Goal: Task Accomplishment & Management: Manage account settings

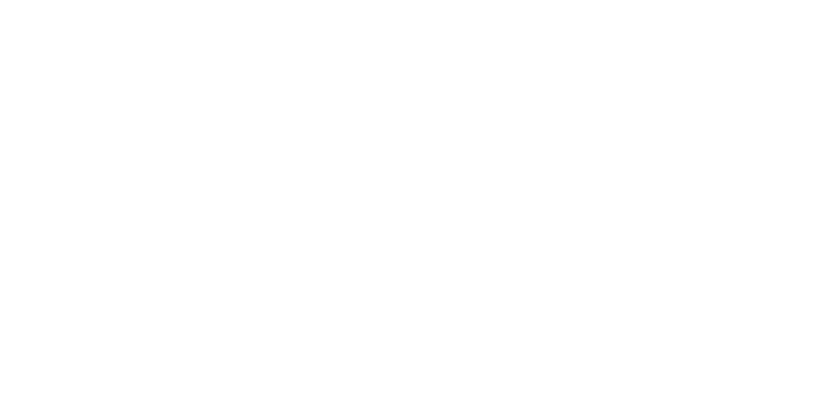
scroll to position [597, 0]
click at [553, 318] on div at bounding box center [504, 324] width 98 height 32
click at [512, 318] on button "button" at bounding box center [503, 324] width 16 height 16
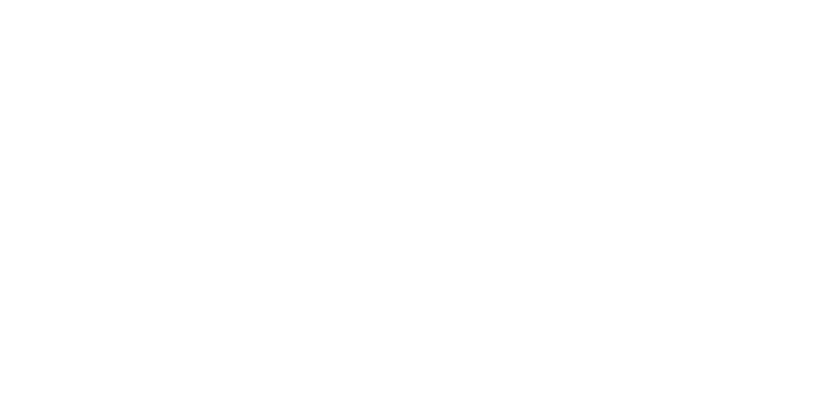
click at [412, 207] on button "Clock On" at bounding box center [376, 206] width 72 height 21
click at [519, 326] on icon "button" at bounding box center [515, 324] width 7 height 7
click at [412, 210] on button "Clock Off" at bounding box center [376, 206] width 72 height 21
click at [698, 66] on button "Close" at bounding box center [674, 72] width 48 height 21
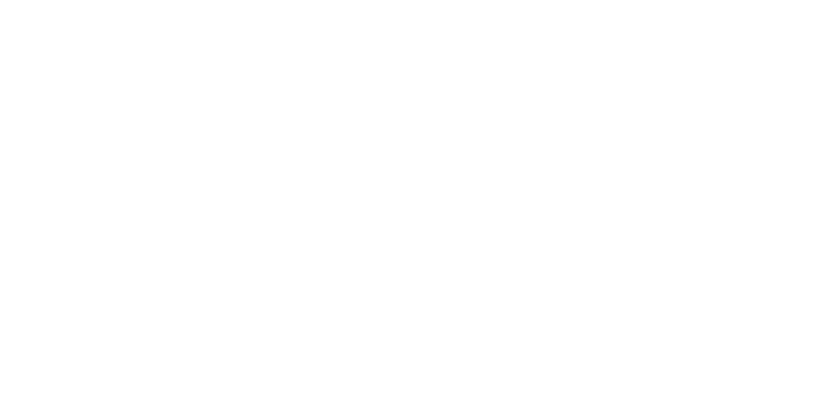
scroll to position [865, 0]
click at [136, 113] on div "Collaborate" at bounding box center [111, 114] width 52 height 12
click at [140, 82] on div "Order details" at bounding box center [112, 82] width 55 height 12
click at [121, 181] on div "Tracking" at bounding box center [103, 179] width 36 height 12
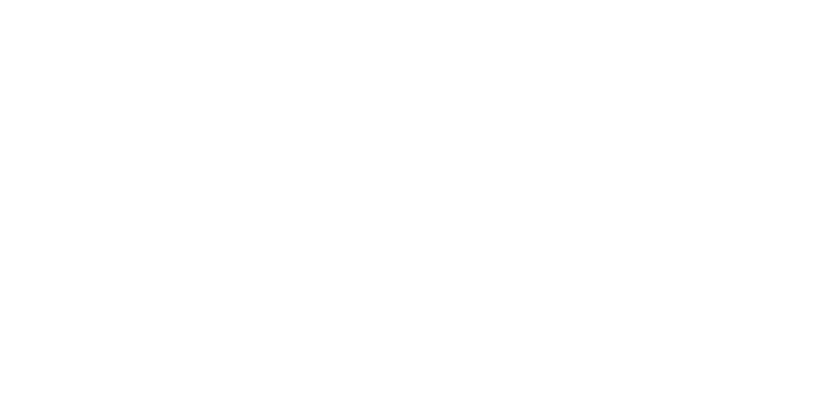
click at [508, 320] on icon "button" at bounding box center [504, 324] width 7 height 8
click at [412, 214] on button "Clock On" at bounding box center [376, 206] width 72 height 21
click at [136, 110] on div "Collaborate" at bounding box center [111, 114] width 52 height 12
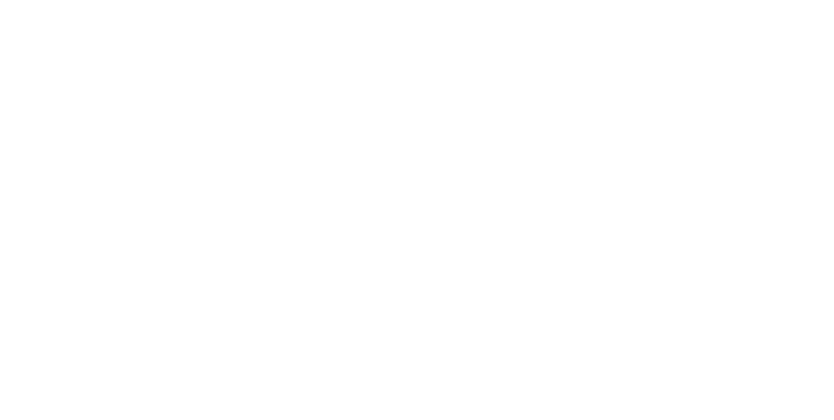
click at [173, 180] on button "Tracking" at bounding box center [111, 179] width 124 height 33
click at [519, 322] on icon "button" at bounding box center [515, 324] width 7 height 7
click at [412, 203] on button "Clock Off" at bounding box center [376, 206] width 72 height 21
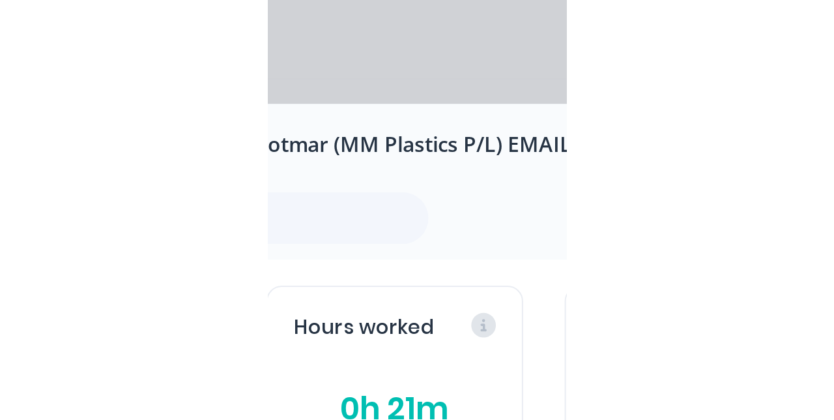
scroll to position [0, 0]
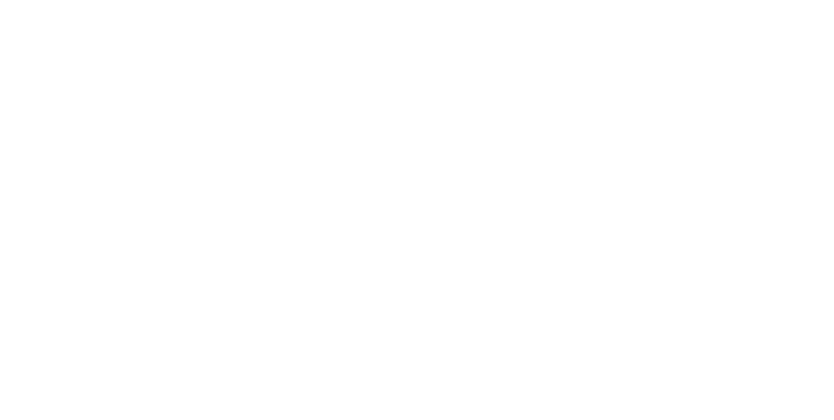
click at [658, 312] on div "0h 20m" at bounding box center [610, 322] width 98 height 29
click at [512, 319] on button "button" at bounding box center [503, 324] width 16 height 16
click at [412, 207] on button "Clock On" at bounding box center [376, 206] width 72 height 21
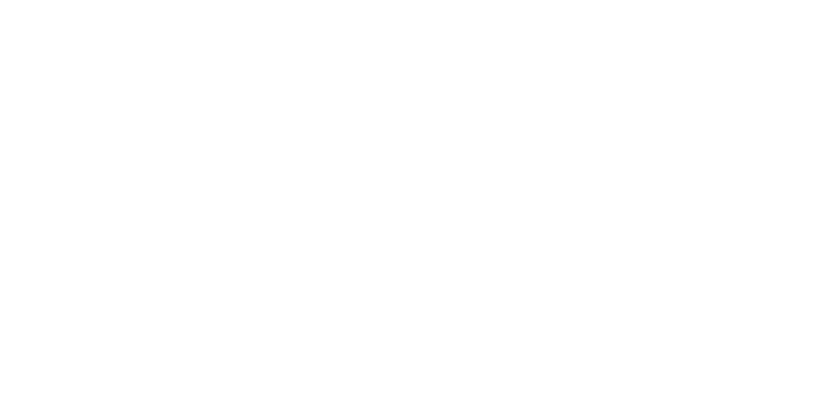
click at [834, 419] on div "Order details Collaborate Checklists 0/0 Tracking Linked Orders Timeline Order …" at bounding box center [417, 210] width 834 height 420
click at [698, 69] on button "Close" at bounding box center [674, 72] width 48 height 21
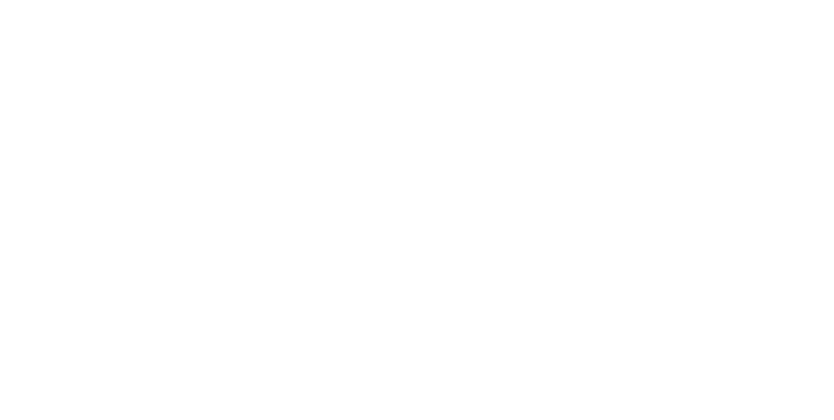
click at [121, 183] on div "Tracking" at bounding box center [103, 179] width 36 height 12
click at [524, 319] on button "button" at bounding box center [516, 324] width 16 height 16
click at [412, 205] on button "Clock Off" at bounding box center [376, 206] width 72 height 21
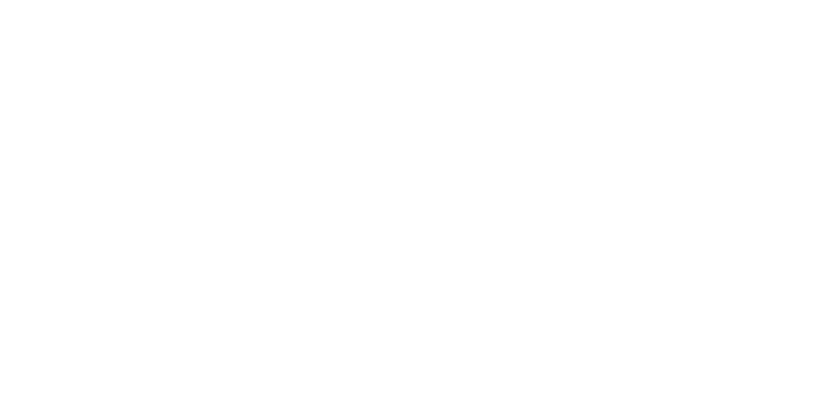
click at [698, 67] on button "Close" at bounding box center [674, 72] width 48 height 21
click at [173, 102] on button "Collaborate" at bounding box center [111, 114] width 124 height 33
click at [587, 391] on div at bounding box center [419, 384] width 334 height 14
click at [733, 393] on button "Send" at bounding box center [708, 384] width 52 height 20
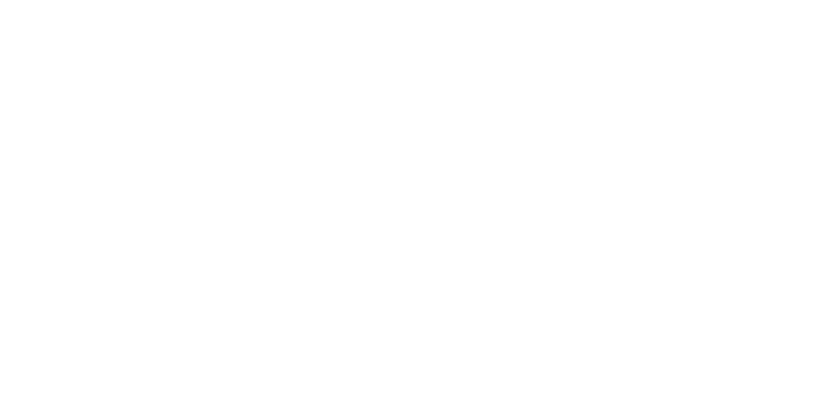
click at [698, 68] on button "Close" at bounding box center [674, 72] width 48 height 21
click at [834, 342] on html "productivity productivity Workflow Planner Delivery Scheduling Timesheets No ne…" at bounding box center [417, 171] width 834 height 342
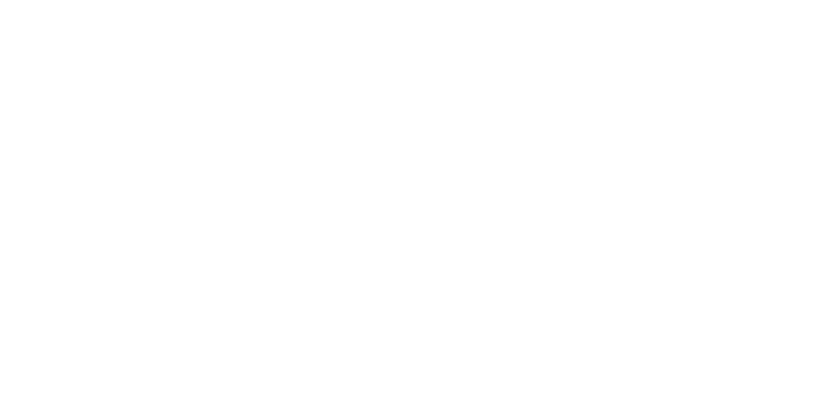
click at [698, 70] on button "Close" at bounding box center [674, 72] width 48 height 21
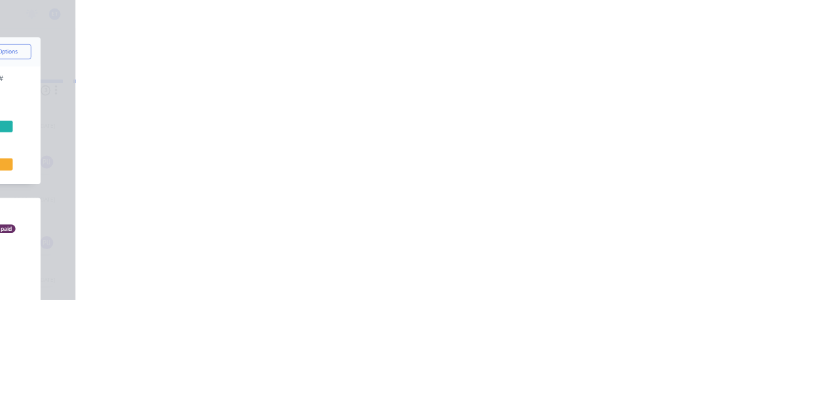
click at [121, 178] on div "Tracking" at bounding box center [103, 179] width 36 height 12
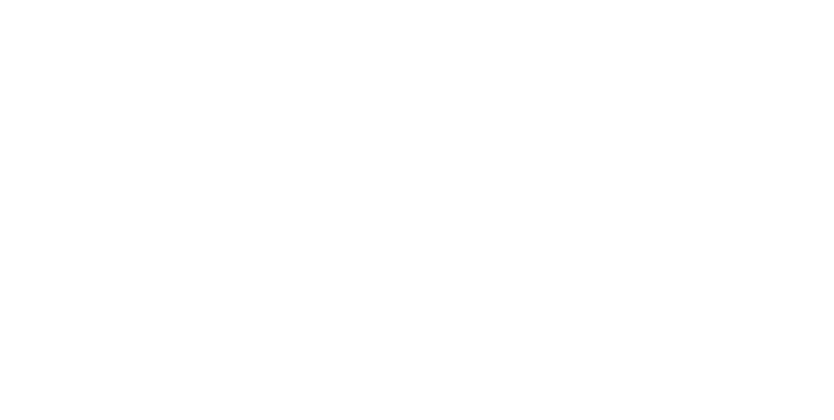
click at [508, 323] on icon "button" at bounding box center [504, 324] width 7 height 7
click at [412, 201] on button "Clock On" at bounding box center [376, 206] width 72 height 21
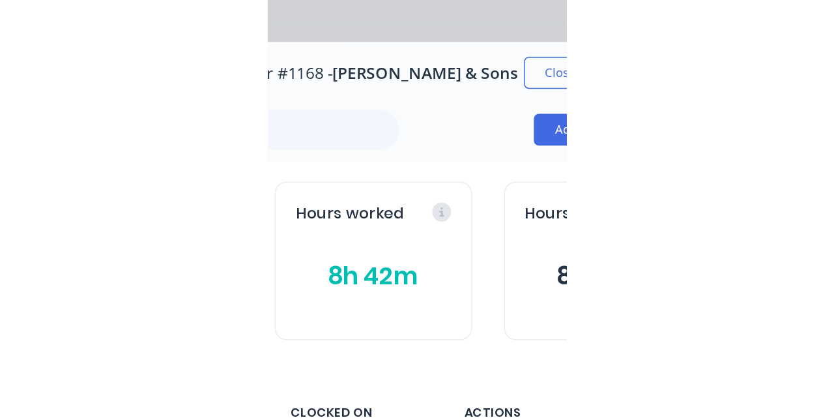
scroll to position [0, 0]
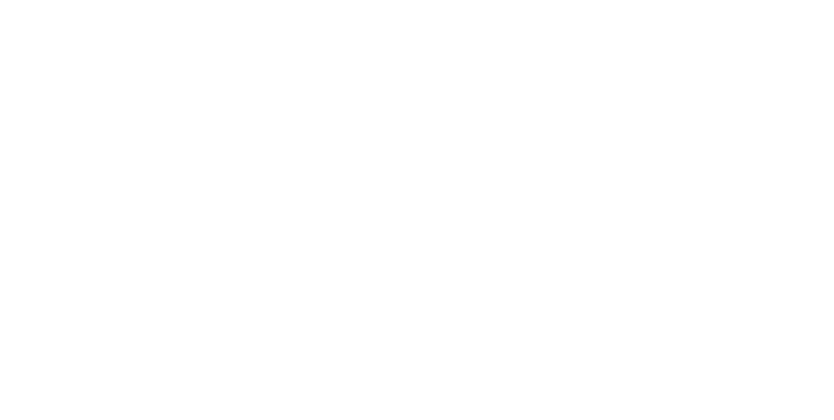
click at [136, 111] on div "Collaborate" at bounding box center [111, 114] width 52 height 12
click at [173, 80] on button "Order details" at bounding box center [111, 81] width 124 height 33
click at [121, 177] on div "Tracking" at bounding box center [103, 179] width 36 height 12
click at [524, 323] on button "button" at bounding box center [516, 324] width 16 height 16
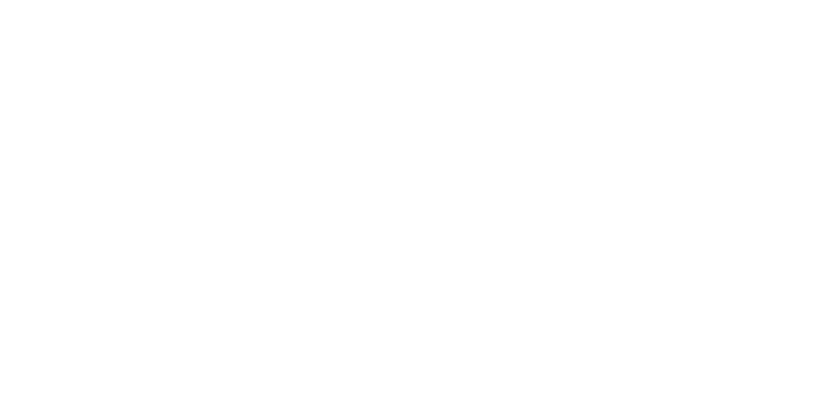
click at [412, 210] on button "Clock Off" at bounding box center [376, 206] width 72 height 21
click at [508, 327] on icon "button" at bounding box center [504, 324] width 7 height 8
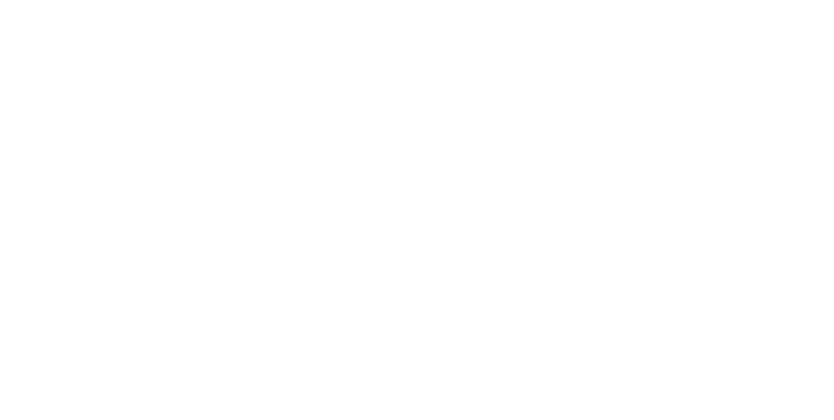
click at [412, 203] on button "Clock On" at bounding box center [376, 206] width 72 height 21
click at [173, 110] on button "Collaborate" at bounding box center [111, 114] width 124 height 33
